Goal: Task Accomplishment & Management: Manage account settings

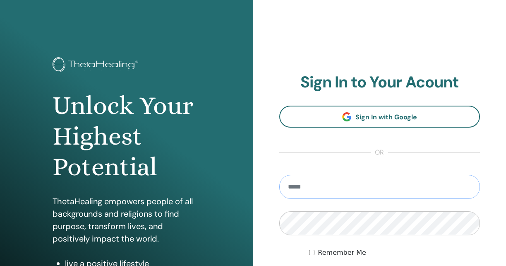
type input "**********"
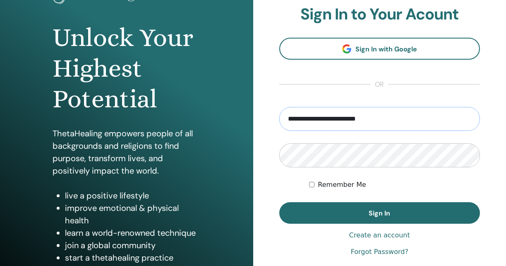
scroll to position [73, 0]
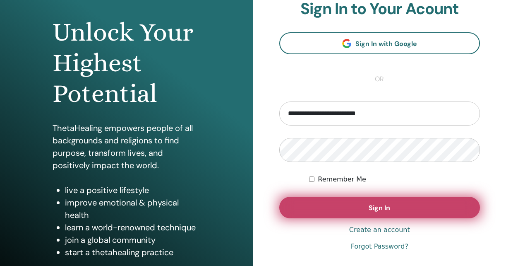
click at [371, 201] on button "Sign In" at bounding box center [379, 208] width 201 height 22
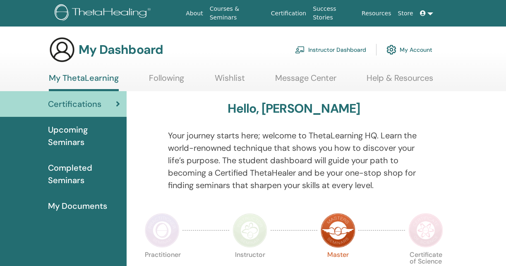
click at [325, 52] on link "Instructor Dashboard" at bounding box center [330, 50] width 71 height 18
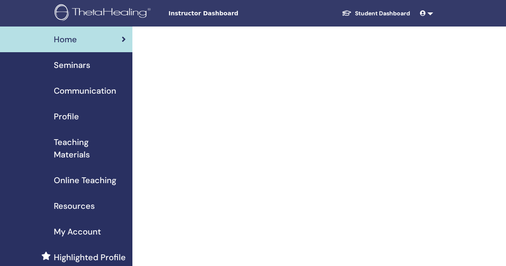
click at [99, 68] on div "Seminars" at bounding box center [66, 65] width 119 height 12
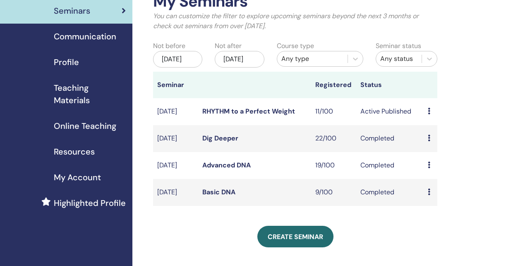
scroll to position [42, 0]
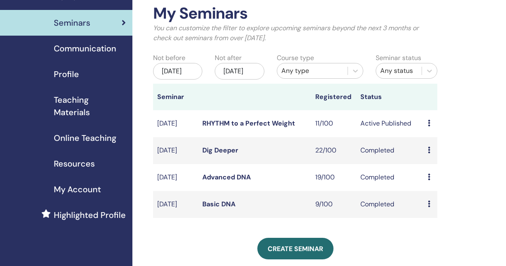
click at [174, 71] on div "May/30, 2025" at bounding box center [177, 71] width 49 height 17
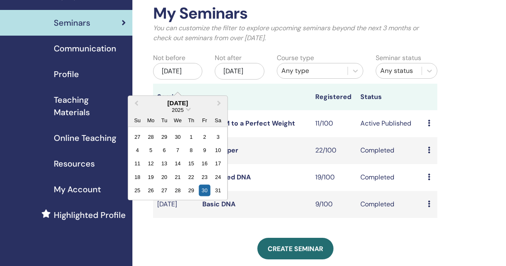
click at [191, 111] on div "2025" at bounding box center [177, 109] width 99 height 7
click at [187, 109] on span "Choose Date" at bounding box center [188, 108] width 5 height 5
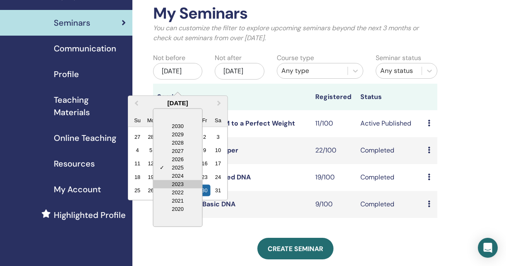
click at [187, 181] on div "2023" at bounding box center [178, 184] width 49 height 8
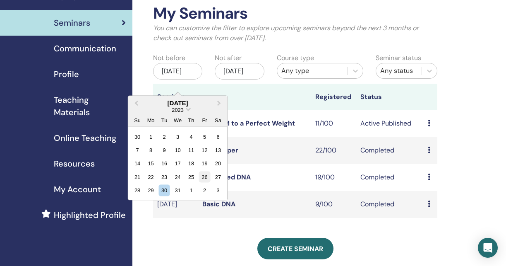
click at [204, 174] on div "26" at bounding box center [204, 176] width 11 height 11
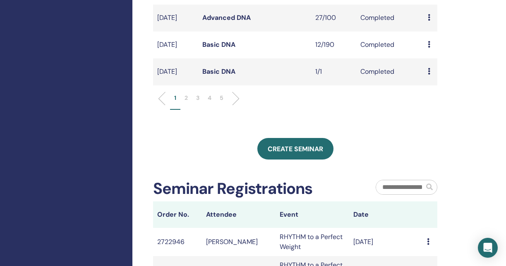
scroll to position [337, 0]
click at [197, 102] on p "3" at bounding box center [197, 97] width 3 height 9
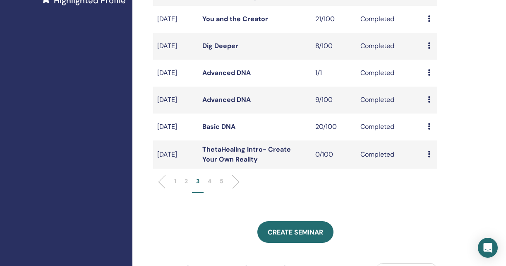
scroll to position [266, 0]
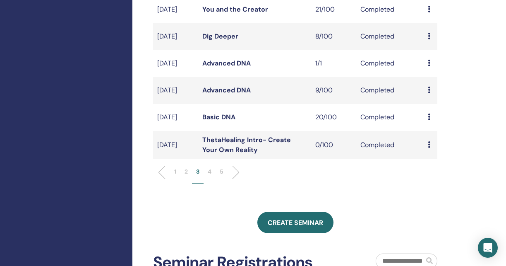
click at [189, 183] on li "2" at bounding box center [186, 175] width 12 height 16
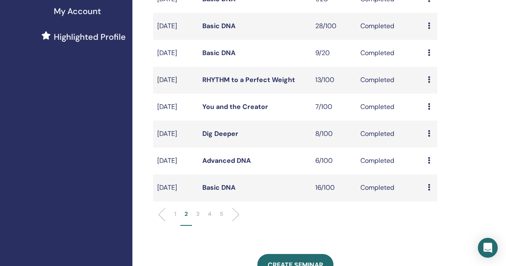
scroll to position [205, 0]
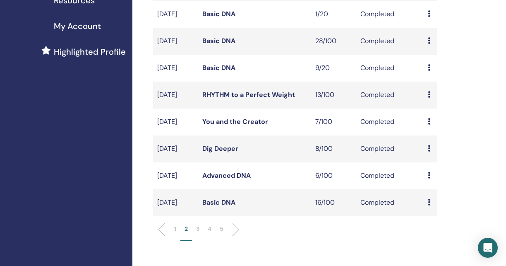
click at [431, 100] on div "Preview Attendees" at bounding box center [430, 95] width 5 height 10
click at [431, 126] on link "Attendees" at bounding box center [437, 128] width 31 height 9
